Goal: Navigation & Orientation: Go to known website

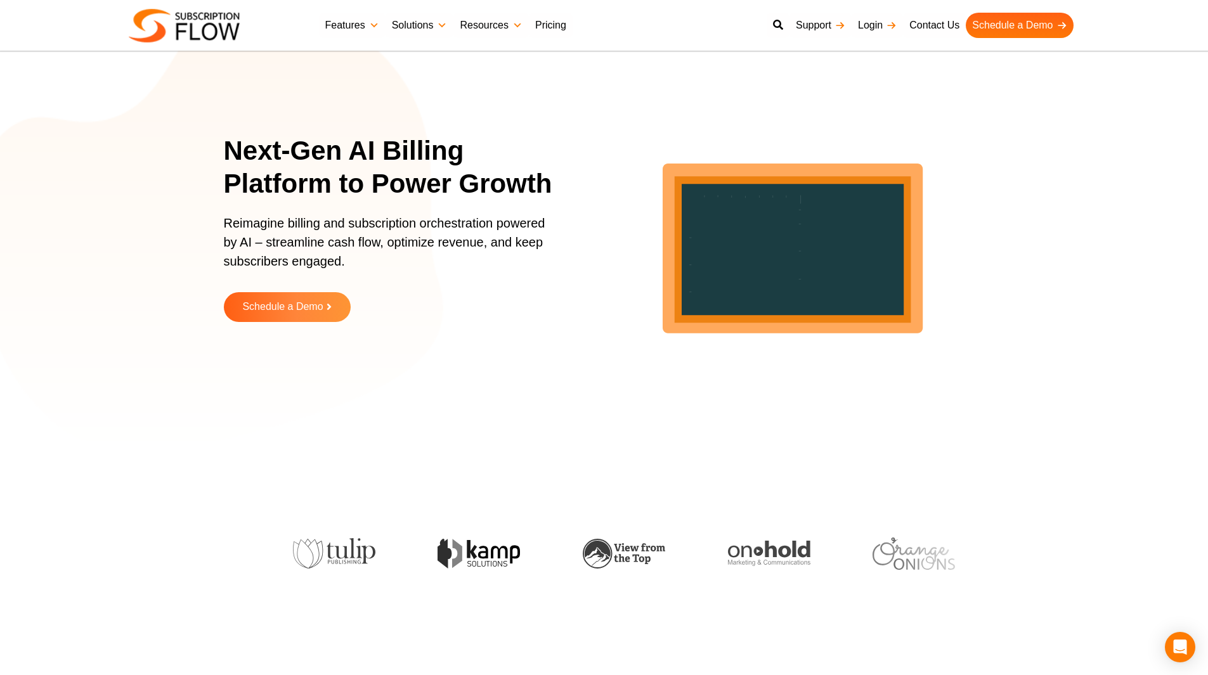
click at [615, 67] on icon "lottie-animation-container" at bounding box center [791, 238] width 412 height 412
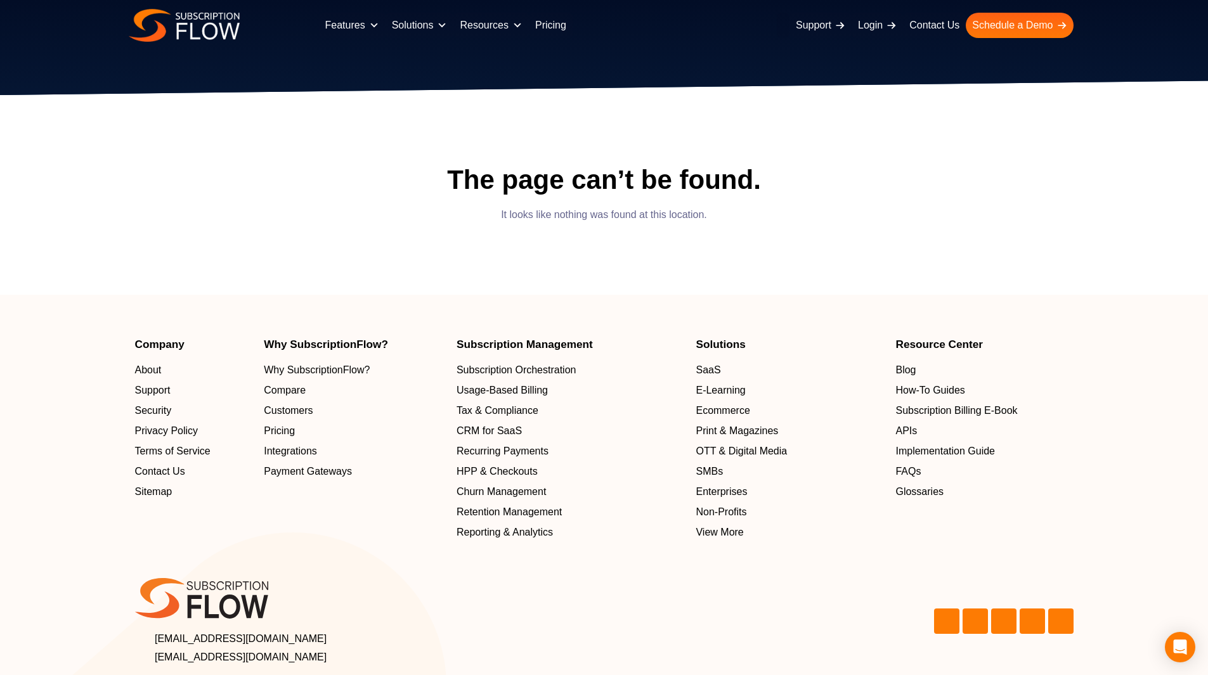
click at [742, 122] on main "The page can’t be found. It looks like nothing was found at this location." at bounding box center [604, 195] width 761 height 200
